Goal: Information Seeking & Learning: Learn about a topic

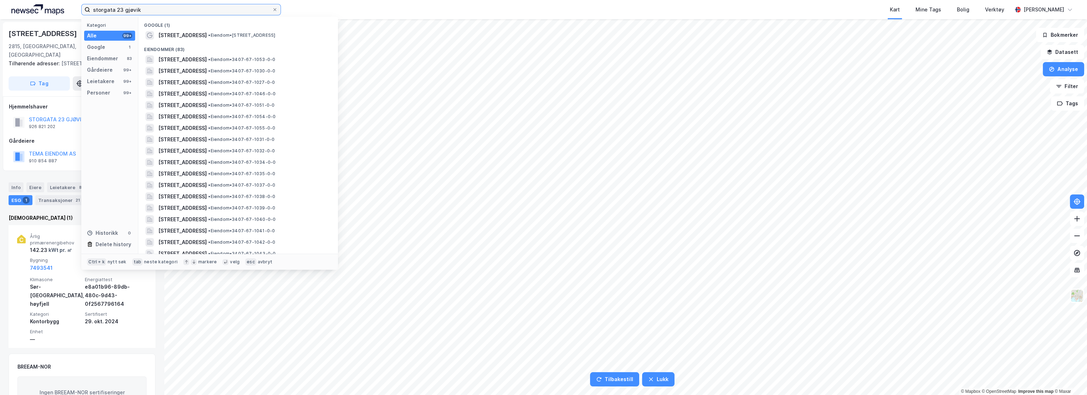
drag, startPoint x: 0, startPoint y: 0, endPoint x: 117, endPoint y: 10, distance: 117.4
click at [117, 11] on input "storgata 23 gjøvik" at bounding box center [181, 9] width 182 height 11
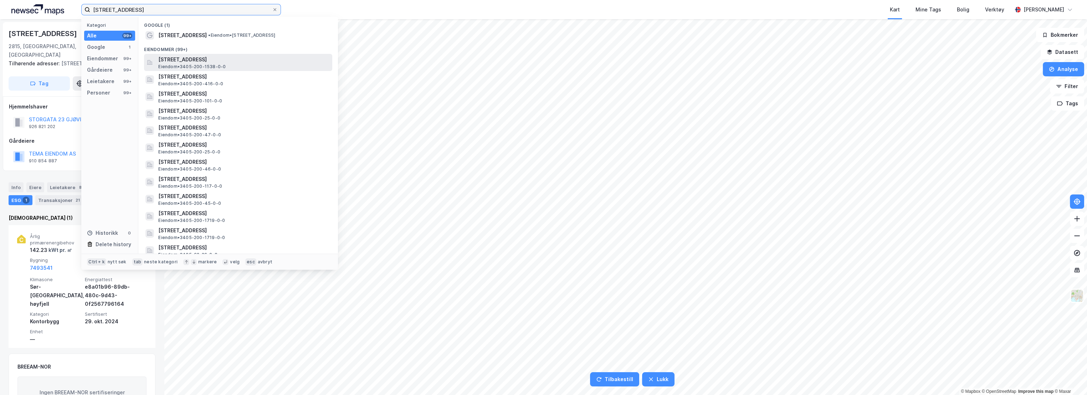
type input "[STREET_ADDRESS]"
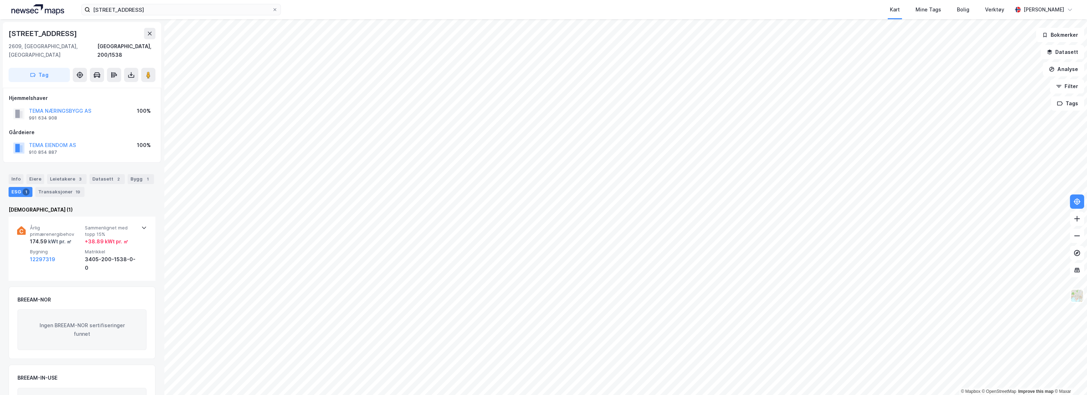
click at [57, 29] on div "[STREET_ADDRESS]" at bounding box center [82, 33] width 147 height 11
click at [88, 225] on span "Sammenlignet med topp 15%" at bounding box center [111, 231] width 52 height 12
